Goal: Information Seeking & Learning: Learn about a topic

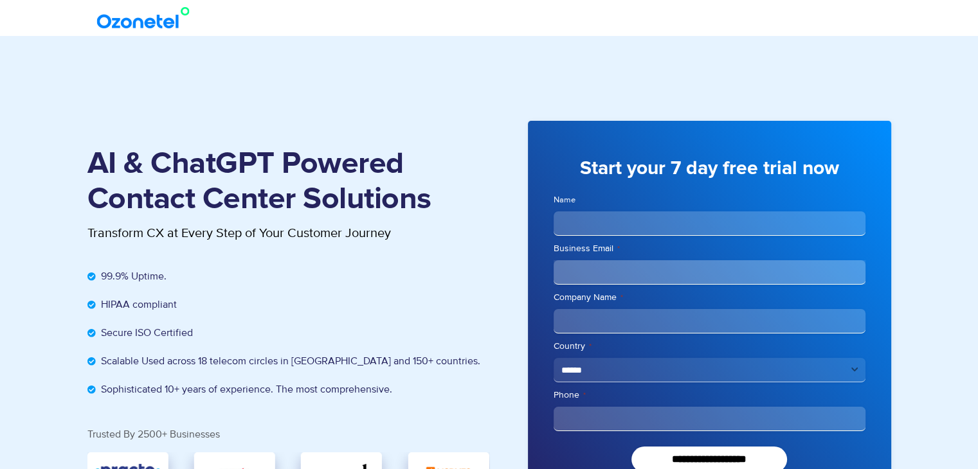
click at [156, 21] on img at bounding box center [146, 17] width 104 height 23
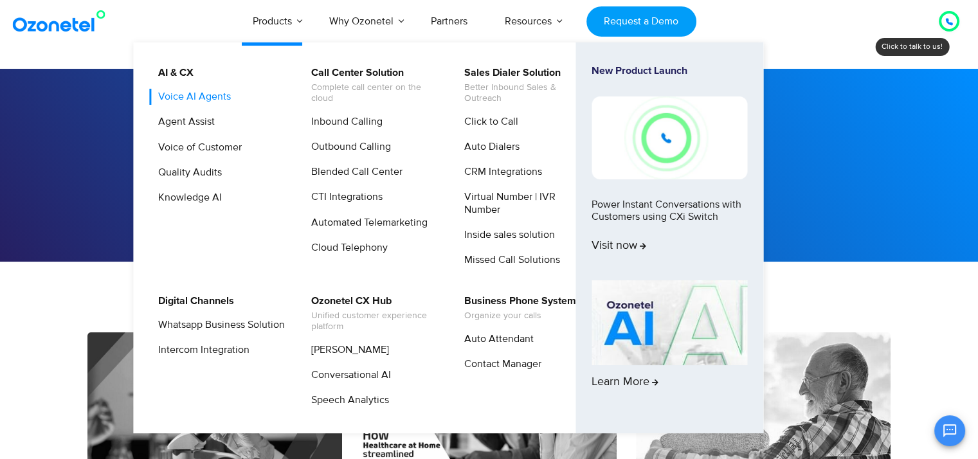
click at [198, 97] on link "Voice AI Agents" at bounding box center [191, 97] width 83 height 16
